Goal: Obtain resource: Obtain resource

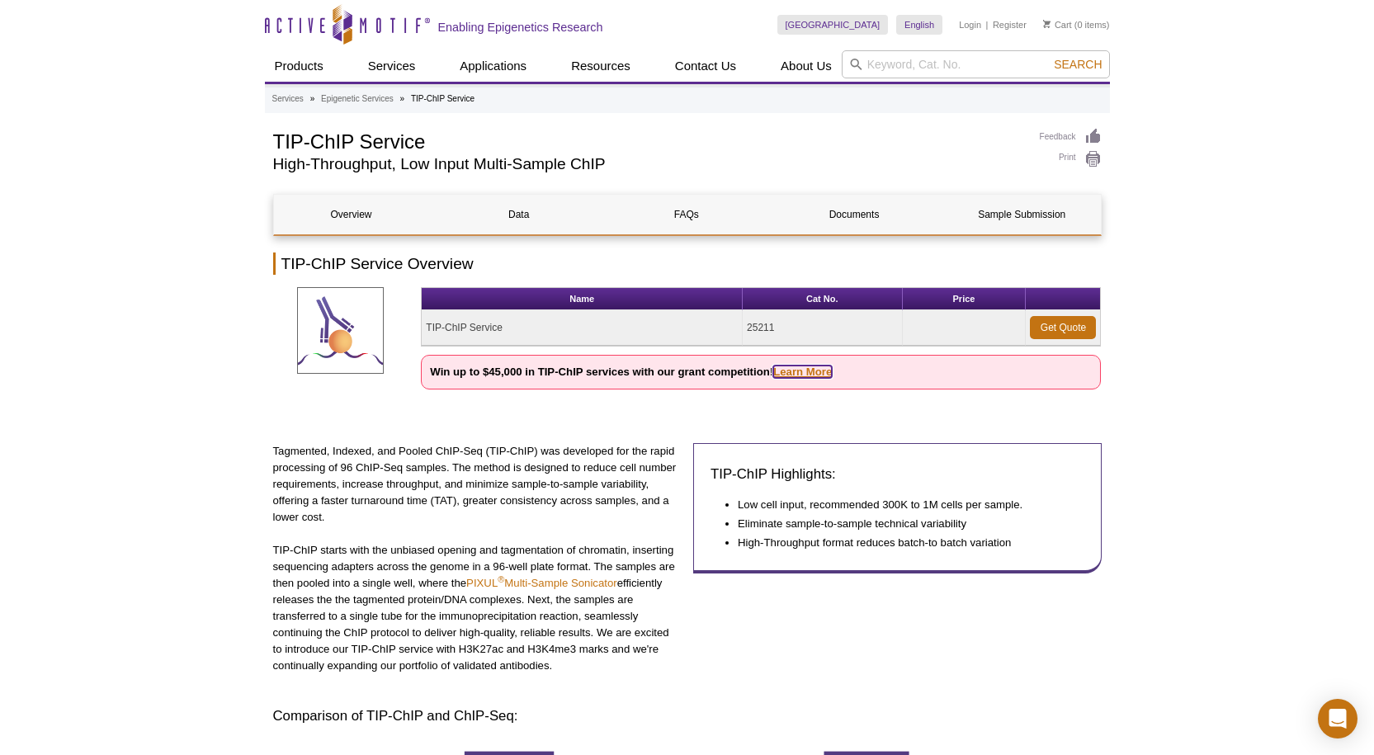
click at [812, 367] on link "Learn More" at bounding box center [802, 372] width 59 height 12
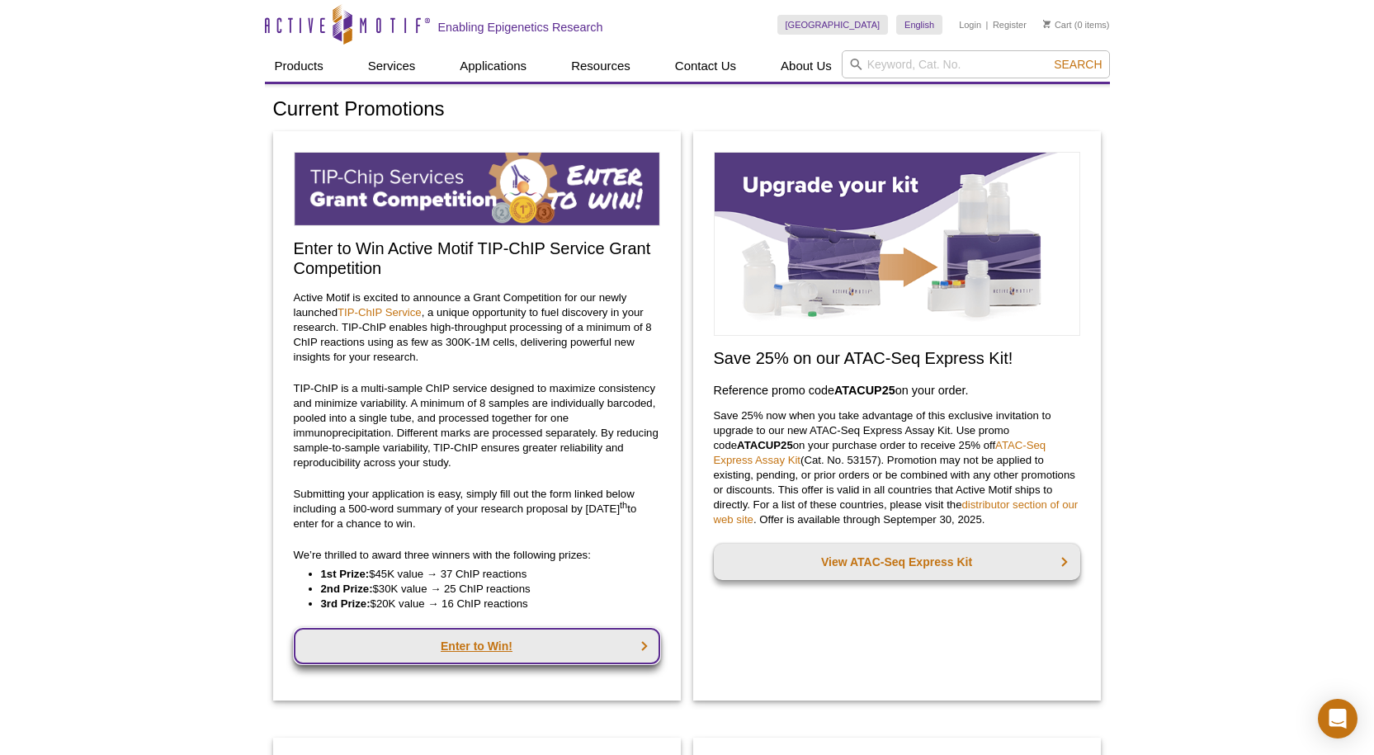
click at [506, 658] on link "Enter to Win!" at bounding box center [477, 646] width 366 height 36
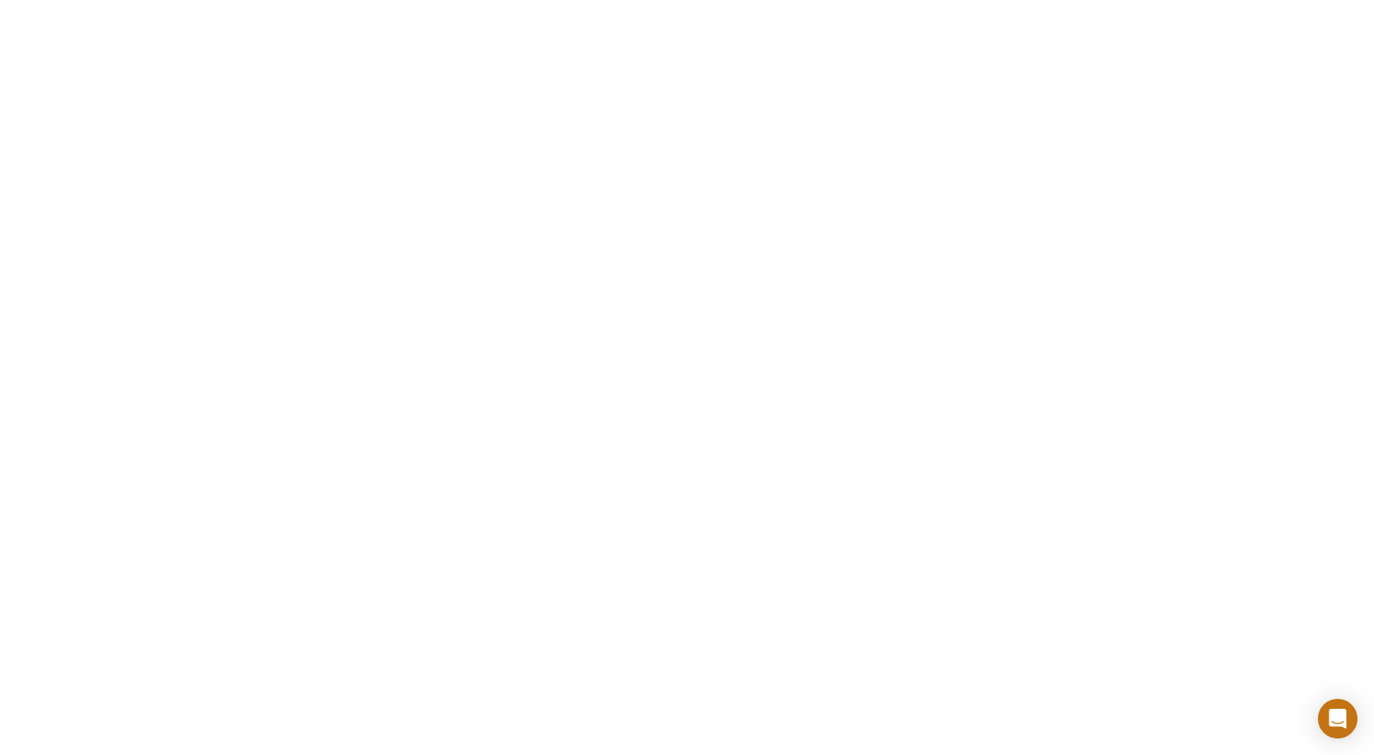
scroll to position [305, 0]
